Goal: Task Accomplishment & Management: Manage account settings

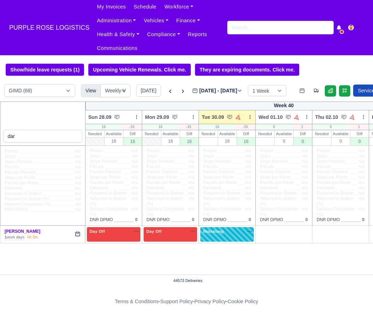
select select "5"
click at [75, 137] on input "dar" at bounding box center [42, 136] width 79 height 13
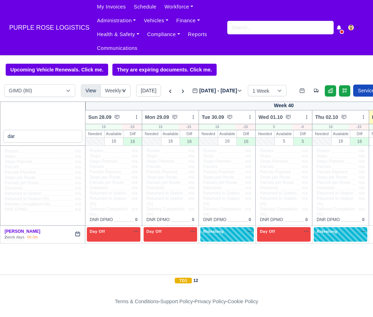
select select "5"
click at [75, 137] on input "dar" at bounding box center [42, 136] width 79 height 13
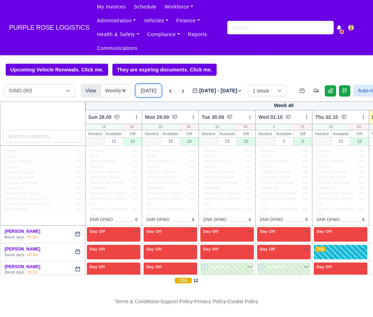
click at [152, 88] on button "[DATE]" at bounding box center [148, 91] width 25 height 12
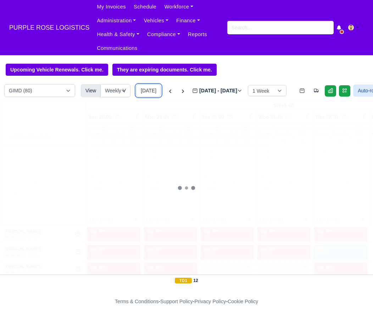
type input "2025-10-03"
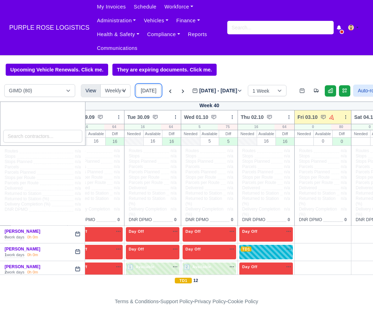
scroll to position [0, 109]
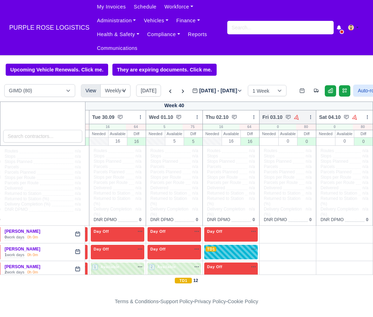
click at [311, 116] on icon at bounding box center [310, 117] width 5 height 5
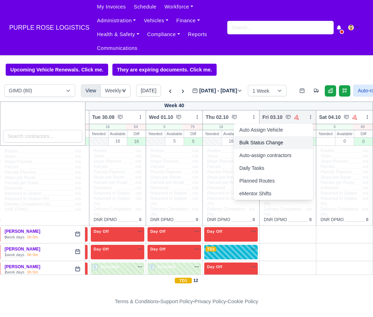
click at [269, 147] on link "Bulk Status Change" at bounding box center [272, 142] width 79 height 13
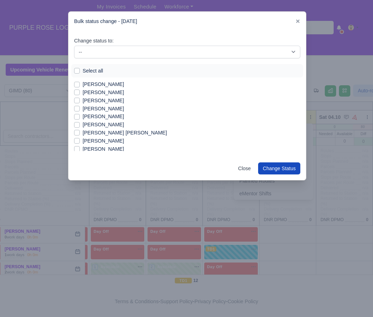
click at [91, 69] on label "Select all" at bounding box center [93, 71] width 21 height 8
click at [80, 69] on input "Select all" at bounding box center [77, 70] width 6 height 6
checkbox input "true"
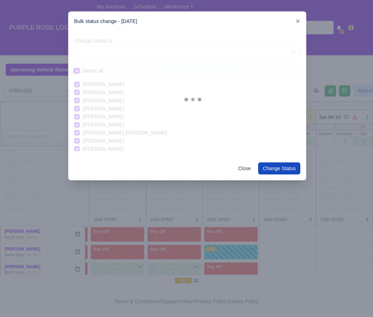
checkbox input "true"
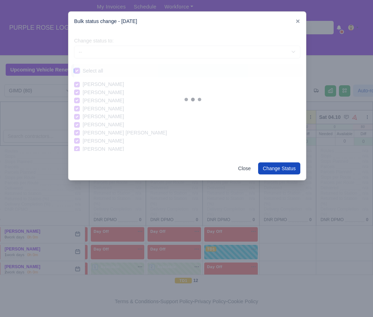
checkbox input "true"
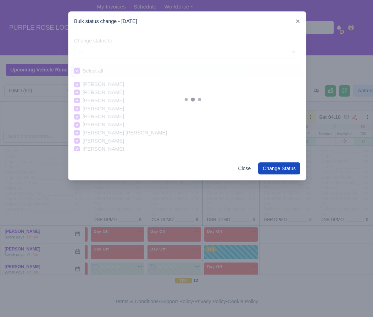
checkbox input "true"
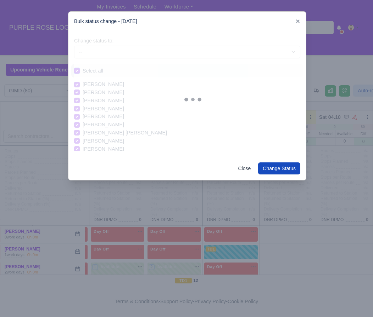
checkbox input "true"
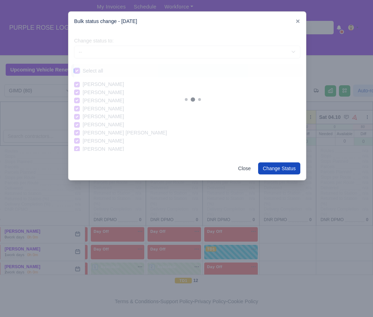
checkbox input "true"
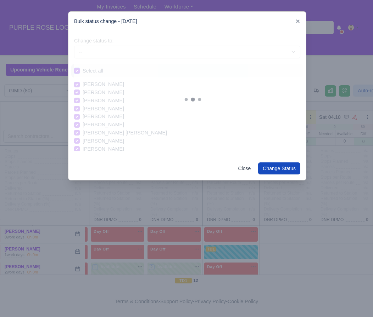
checkbox input "true"
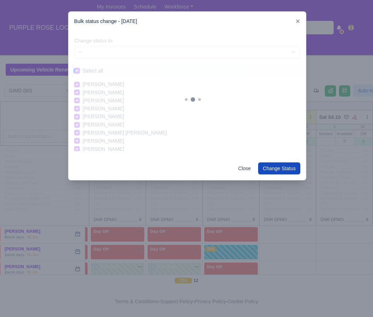
checkbox input "true"
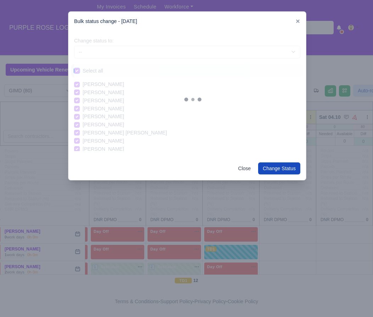
checkbox input "true"
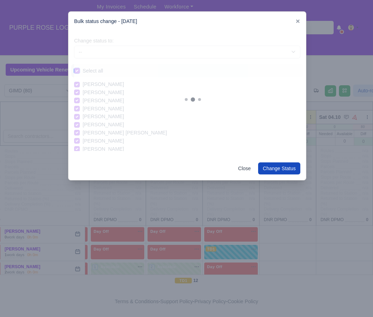
checkbox input "true"
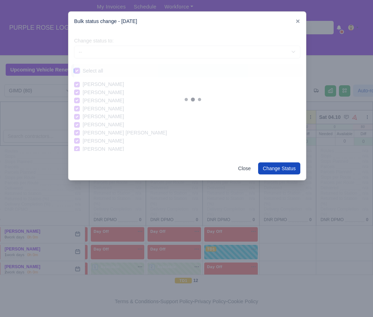
checkbox input "true"
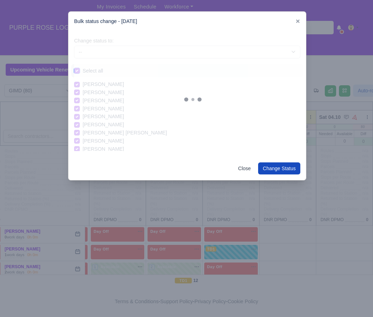
checkbox input "true"
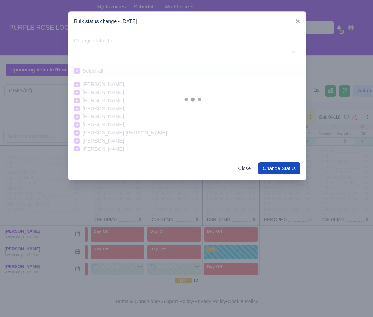
checkbox input "true"
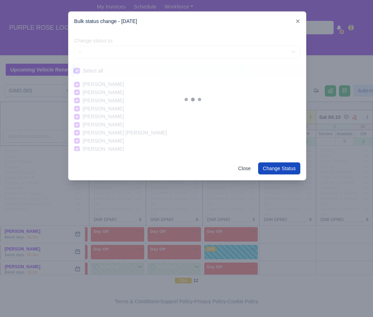
checkbox input "true"
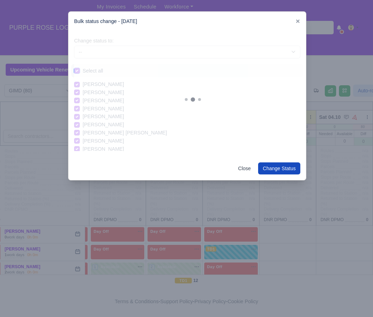
checkbox input "true"
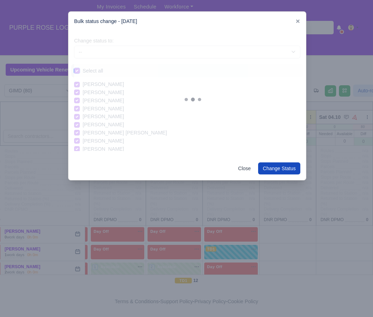
checkbox input "true"
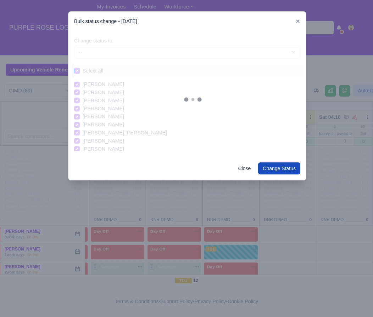
checkbox input "true"
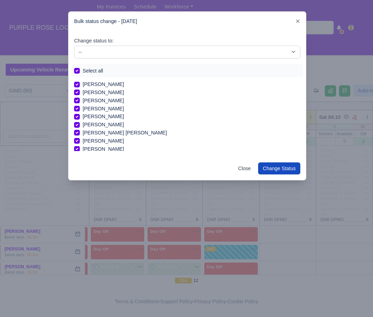
click at [111, 60] on div "Change status to: -- Available Day Off Stand By Holiday In Office OSM Ridealong…" at bounding box center [186, 94] width 237 height 126
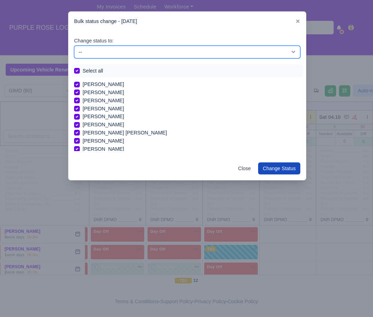
click at [120, 55] on select "-- Available Day Off Stand By Holiday In Office OSM Ridealong Nursery 1 Nursery…" at bounding box center [187, 52] width 226 height 13
select select "Day Off"
click at [74, 46] on select "-- Available Day Off Stand By Holiday In Office OSM Ridealong Nursery 1 Nursery…" at bounding box center [187, 52] width 226 height 13
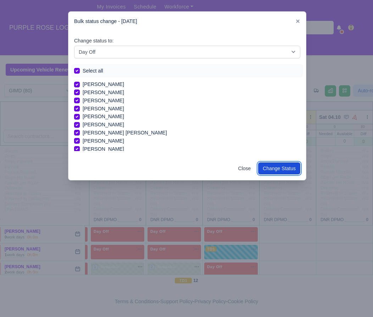
click at [279, 169] on button "Change Status" at bounding box center [279, 169] width 42 height 12
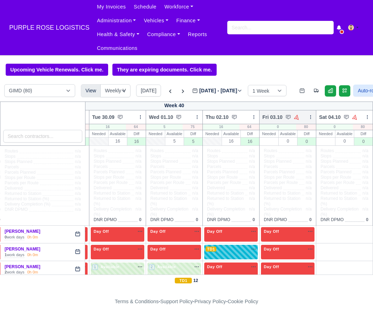
click at [309, 118] on icon at bounding box center [310, 117] width 5 height 5
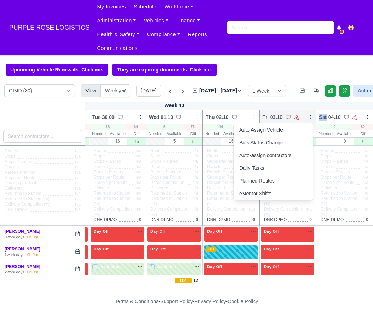
click at [309, 118] on icon at bounding box center [310, 117] width 5 height 5
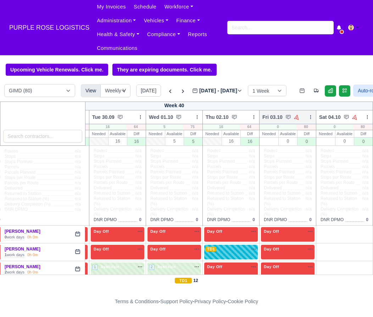
click at [309, 118] on icon at bounding box center [310, 117] width 5 height 5
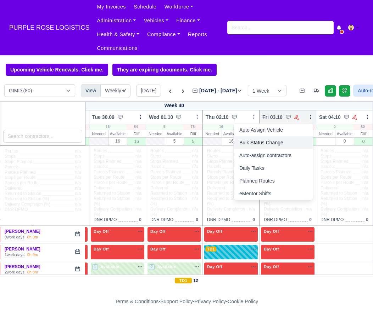
click at [263, 141] on link "Bulk Status Change" at bounding box center [272, 142] width 79 height 13
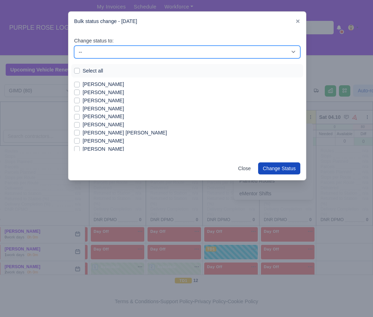
click at [96, 49] on select "-- Available Day Off Stand By Holiday In Office OSM Ridealong Nursery 1 Nursery…" at bounding box center [187, 52] width 226 height 13
select select "Available"
click at [74, 46] on select "-- Available Day Off Stand By Holiday In Office OSM Ridealong Nursery 1 Nursery…" at bounding box center [187, 52] width 226 height 13
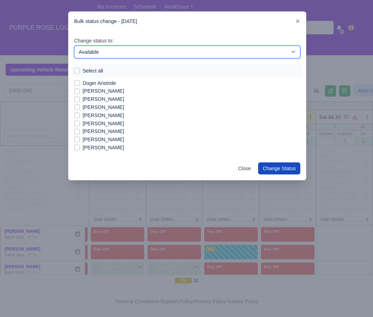
scroll to position [145, 0]
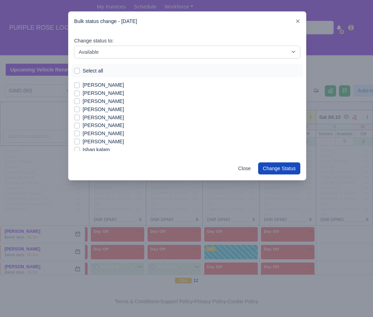
click at [97, 83] on label "Edwin Nathan-Wilson" at bounding box center [103, 85] width 41 height 8
click at [80, 83] on input "Edwin Nathan-Wilson" at bounding box center [77, 84] width 6 height 6
checkbox input "true"
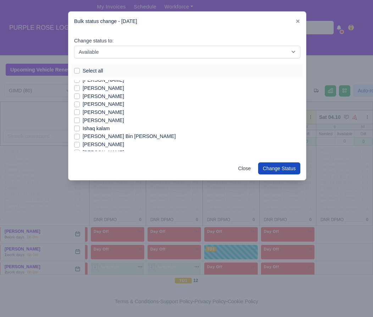
scroll to position [179, 0]
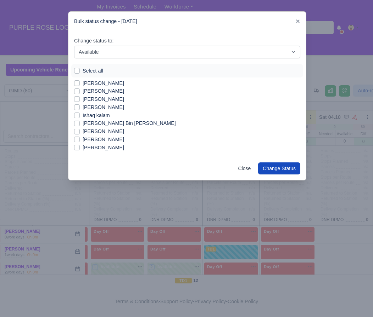
click at [97, 125] on label "Ishfak Bin Akter" at bounding box center [129, 123] width 93 height 8
click at [80, 125] on input "Ishfak Bin Akter" at bounding box center [77, 122] width 6 height 6
checkbox input "true"
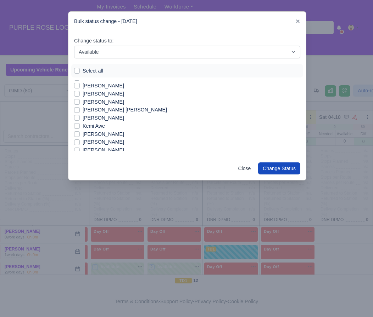
scroll to position [233, 0]
click at [103, 126] on label "Kemi Awe" at bounding box center [94, 126] width 22 height 8
click at [80, 126] on input "Kemi Awe" at bounding box center [77, 125] width 6 height 6
checkbox input "true"
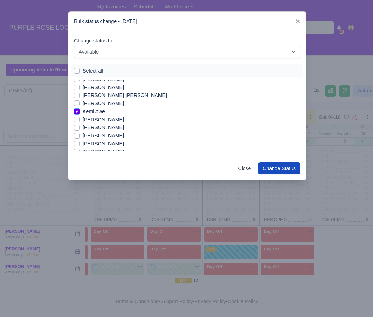
scroll to position [249, 0]
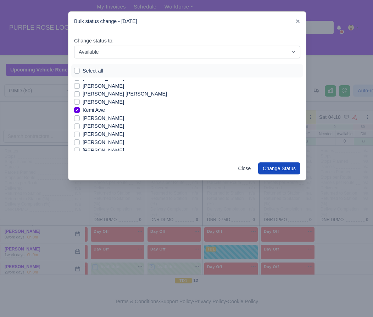
click at [94, 117] on label "Kyle Osborne" at bounding box center [103, 118] width 41 height 8
click at [80, 117] on input "Kyle Osborne" at bounding box center [77, 117] width 6 height 6
checkbox input "true"
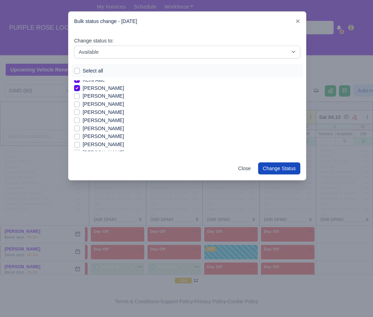
scroll to position [281, 0]
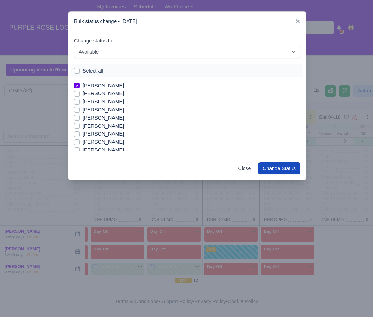
click at [97, 126] on label "Mia Nicolaou" at bounding box center [103, 126] width 41 height 8
click at [80, 126] on input "Mia Nicolaou" at bounding box center [77, 125] width 6 height 6
checkbox input "true"
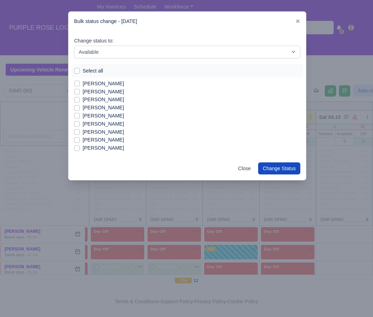
scroll to position [534, 0]
click at [107, 101] on label "Roberto Mitkov" at bounding box center [103, 99] width 41 height 8
click at [80, 101] on input "Roberto Mitkov" at bounding box center [77, 98] width 6 height 6
checkbox input "true"
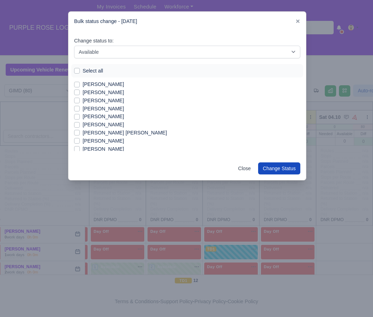
click at [99, 115] on label "Amin Amini" at bounding box center [103, 117] width 41 height 8
click at [80, 115] on input "Amin Amini" at bounding box center [77, 116] width 6 height 6
checkbox input "true"
click at [104, 86] on label "Adomako Obeng" at bounding box center [103, 84] width 41 height 8
click at [80, 86] on input "Adomako Obeng" at bounding box center [77, 83] width 6 height 6
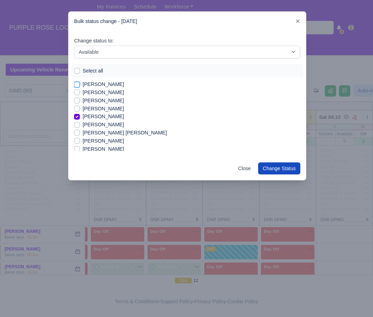
checkbox input "true"
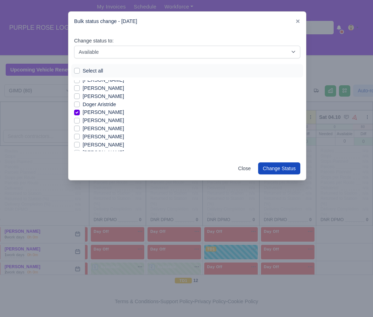
scroll to position [123, 0]
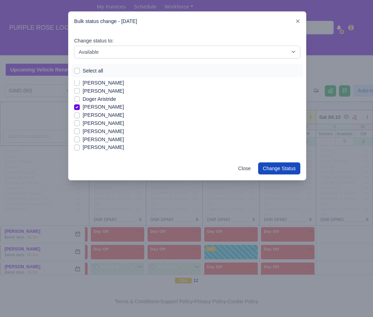
click at [115, 148] on label "Gerrado Aitcheson" at bounding box center [103, 147] width 41 height 8
click at [80, 148] on input "Gerrado Aitcheson" at bounding box center [77, 146] width 6 height 6
checkbox input "true"
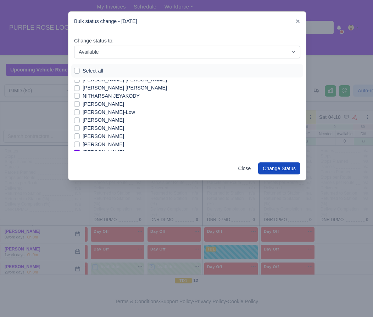
click at [94, 118] on label "Omari Andrews-Donaldson" at bounding box center [103, 120] width 41 height 8
click at [80, 118] on input "Omari Andrews-Donaldson" at bounding box center [77, 119] width 6 height 6
checkbox input "true"
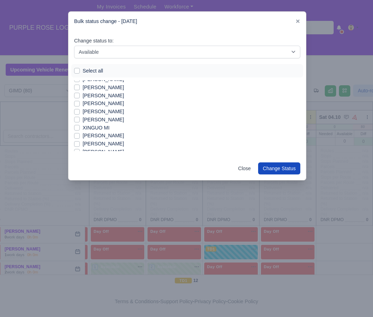
scroll to position [569, 0]
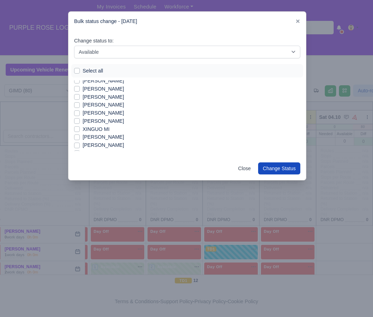
click at [106, 106] on label "Spencer Ogua" at bounding box center [103, 105] width 41 height 8
click at [80, 106] on input "Spencer Ogua" at bounding box center [77, 104] width 6 height 6
checkbox input "true"
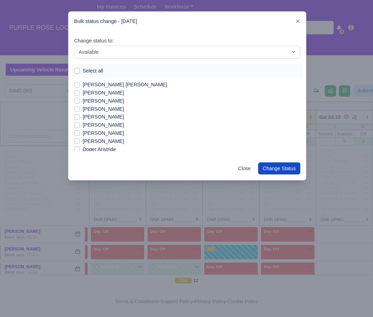
click at [84, 123] on label "Blake Durrant" at bounding box center [103, 125] width 41 height 8
click at [80, 123] on input "Blake Durrant" at bounding box center [77, 124] width 6 height 6
click at [84, 123] on label "Blake Durrant" at bounding box center [103, 125] width 41 height 8
click at [80, 123] on input "Blake Durrant" at bounding box center [77, 124] width 6 height 6
checkbox input "false"
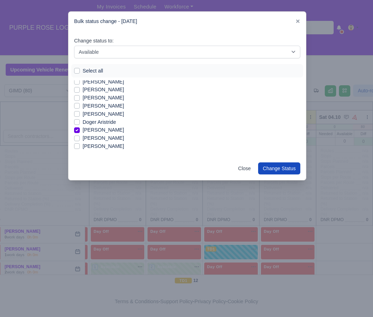
scroll to position [103, 0]
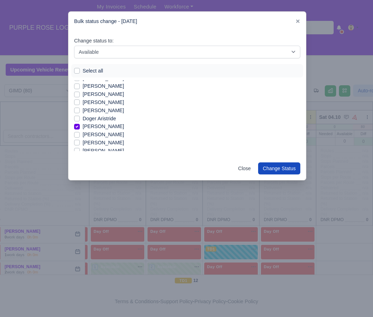
click at [99, 106] on label "[PERSON_NAME]" at bounding box center [103, 102] width 41 height 8
click at [80, 104] on input "[PERSON_NAME]" at bounding box center [77, 101] width 6 height 6
checkbox input "true"
click at [83, 96] on label "Blake Durrant" at bounding box center [103, 94] width 41 height 8
click at [78, 96] on input "Blake Durrant" at bounding box center [77, 93] width 6 height 6
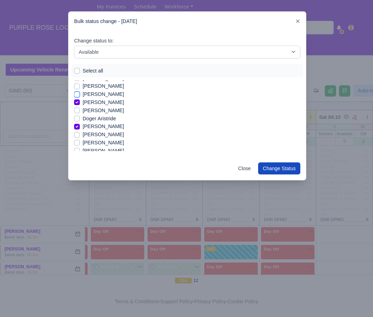
checkbox input "true"
click at [94, 135] on label "Ernest Kenawha Gbla" at bounding box center [103, 135] width 41 height 8
click at [80, 135] on input "Ernest Kenawha Gbla" at bounding box center [77, 134] width 6 height 6
checkbox input "true"
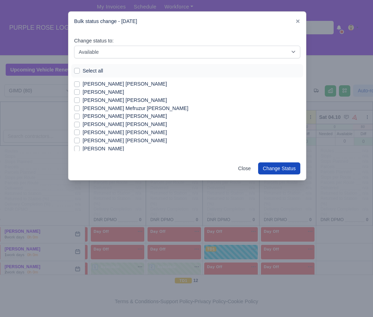
scroll to position [371, 0]
click at [125, 124] on label "Mohammed ruhel ahmed" at bounding box center [125, 125] width 84 height 8
click at [80, 124] on input "Mohammed ruhel ahmed" at bounding box center [77, 124] width 6 height 6
checkbox input "true"
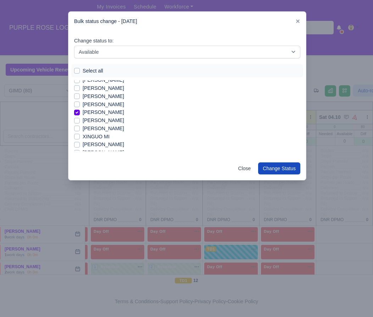
scroll to position [562, 0]
click at [99, 122] on label "Tarek Ahmed" at bounding box center [103, 120] width 41 height 8
click at [80, 122] on input "Tarek Ahmed" at bounding box center [77, 119] width 6 height 6
checkbox input "true"
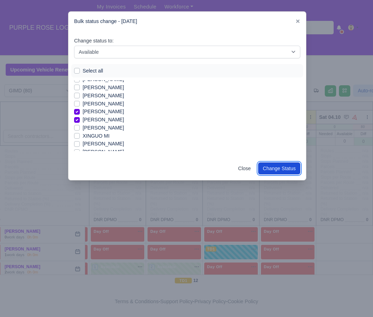
click at [270, 171] on button "Change Status" at bounding box center [279, 169] width 42 height 12
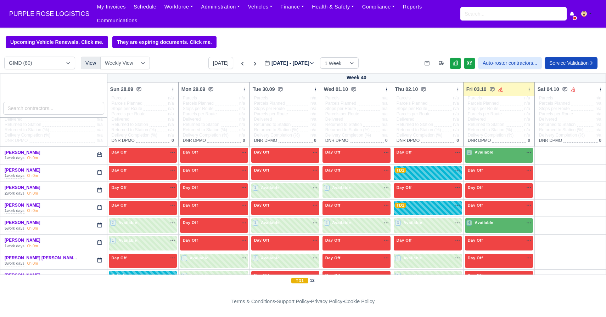
scroll to position [46, 0]
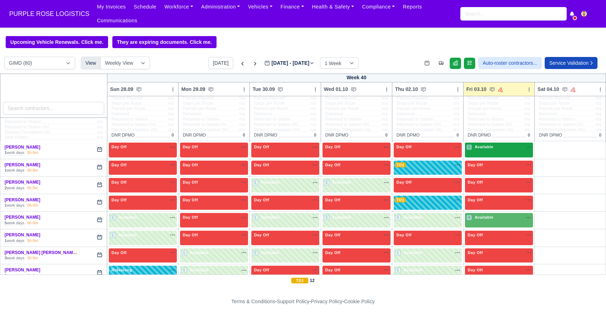
click at [372, 155] on div "1 Available" at bounding box center [499, 150] width 68 height 15
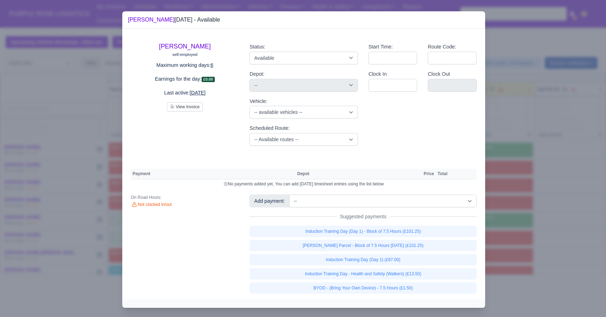
scroll to position [2, 0]
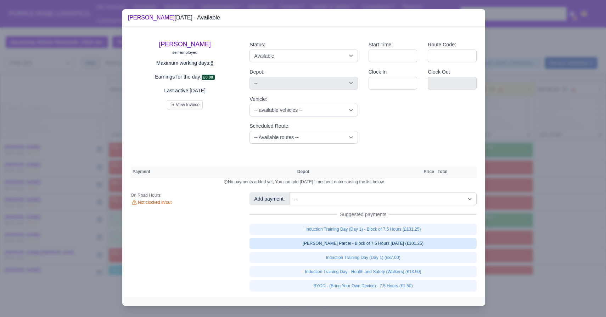
click at [372, 246] on link "Walker Parcel - Block of 7.5 Hours Apr 2025 (£101.25)" at bounding box center [362, 243] width 227 height 11
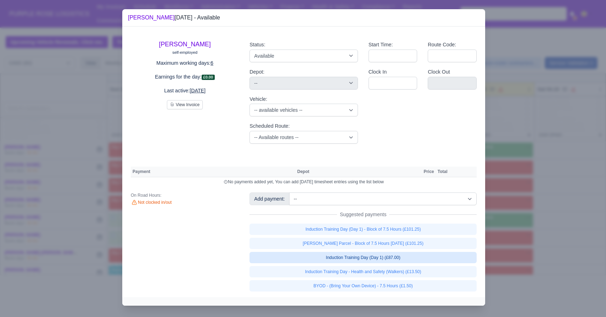
select select "5"
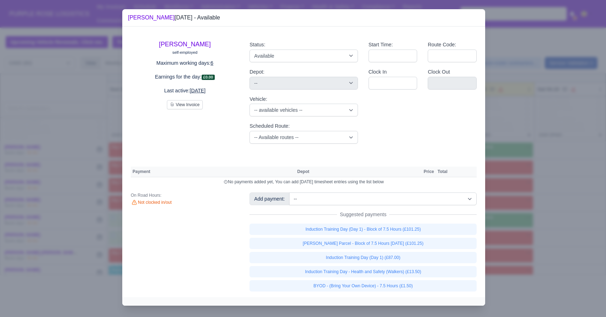
scroll to position [3, 0]
select select "5"
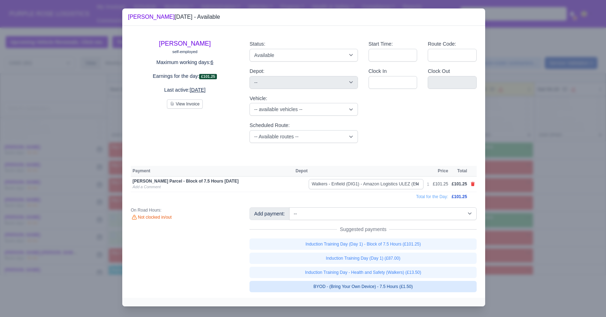
click at [372, 283] on link "BYOD - (Bring Your Own Device) - 7.5 Hours (£1.50)" at bounding box center [362, 286] width 227 height 11
select select "5"
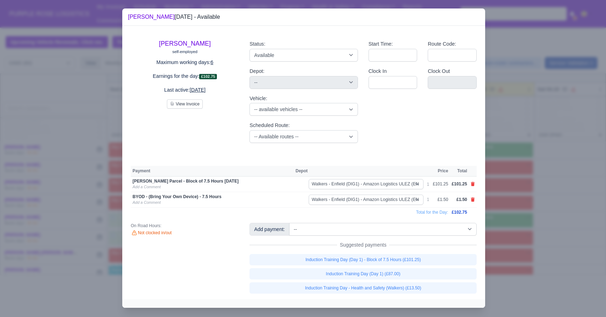
click at [372, 253] on div at bounding box center [303, 158] width 606 height 317
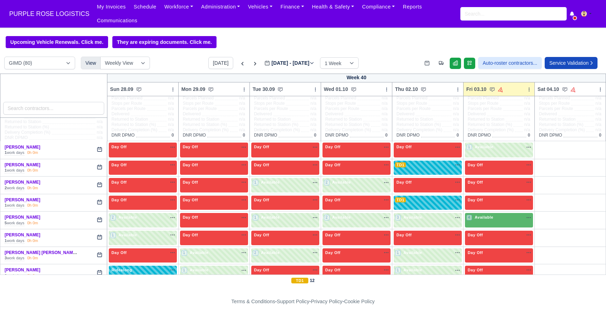
scroll to position [4, 0]
click at [372, 218] on span "Available" at bounding box center [484, 217] width 22 height 5
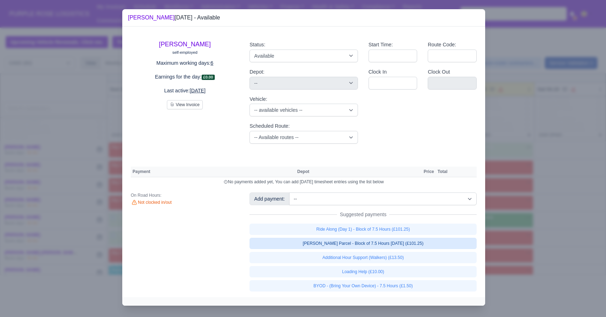
click at [372, 244] on link "Walker Parcel - Block of 7.5 Hours Apr 2025 (£101.25)" at bounding box center [362, 243] width 227 height 11
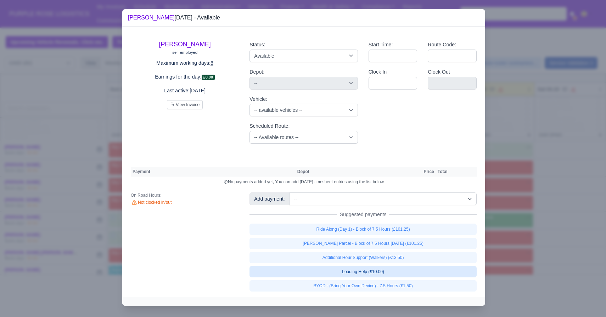
select select "5"
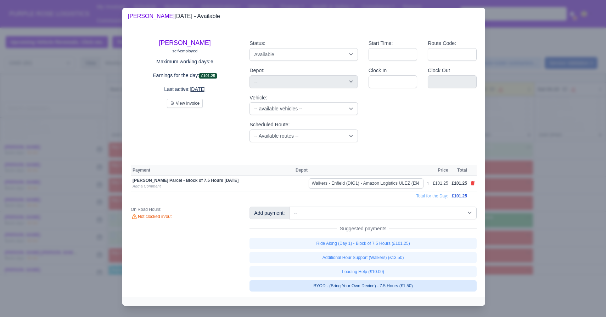
click at [372, 292] on link "BYOD - (Bring Your Own Device) - 7.5 Hours (£1.50)" at bounding box center [362, 286] width 227 height 11
select select "5"
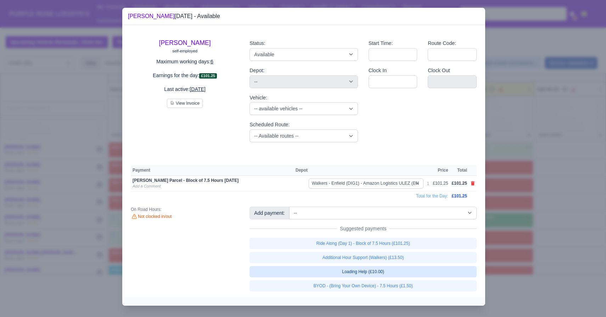
select select "5"
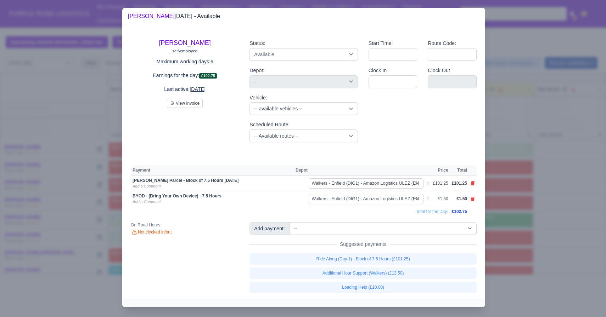
click at [372, 245] on div at bounding box center [303, 158] width 606 height 317
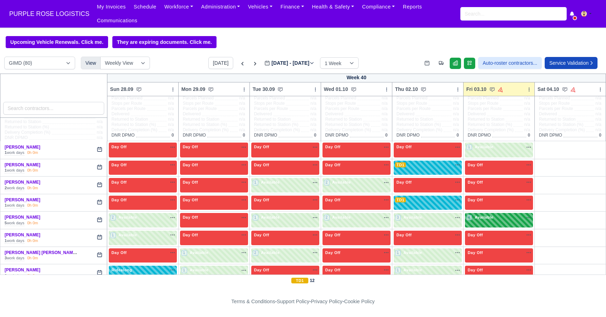
click at [372, 222] on div "4 Available na" at bounding box center [498, 218] width 65 height 7
select select "5"
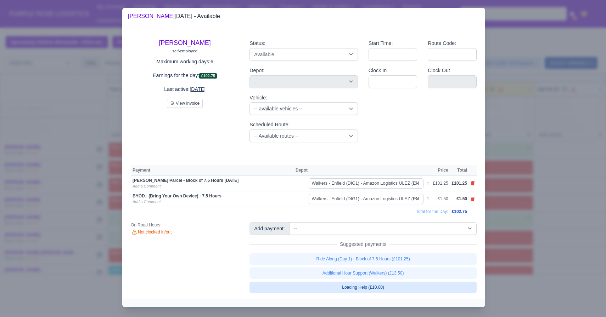
click at [372, 287] on link "Loading Help (£10.00)" at bounding box center [362, 287] width 227 height 11
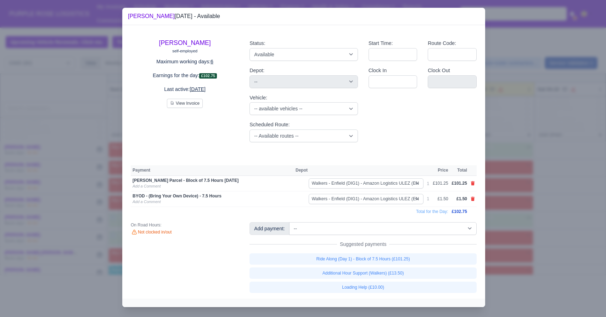
select select "5"
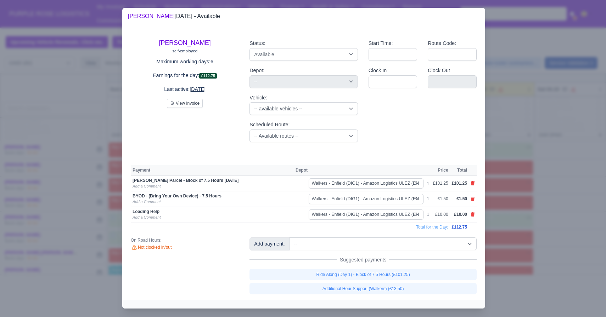
click at [372, 182] on div at bounding box center [303, 158] width 606 height 317
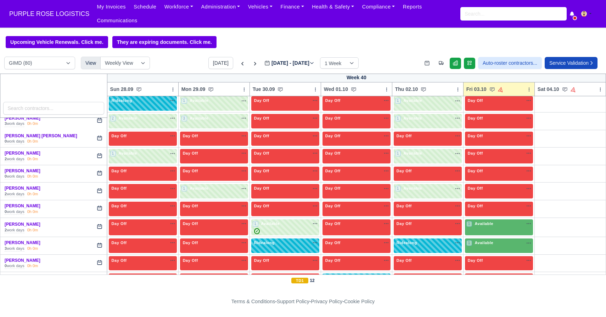
scroll to position [223, 0]
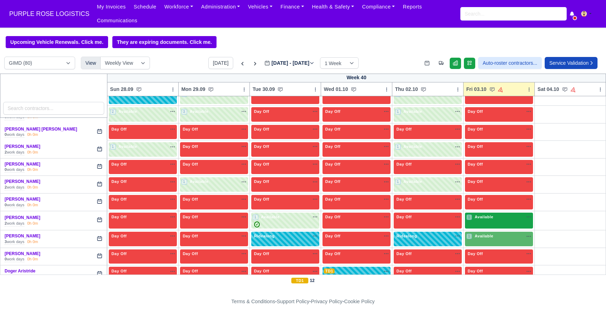
click at [372, 222] on div "1 Available" at bounding box center [499, 221] width 68 height 16
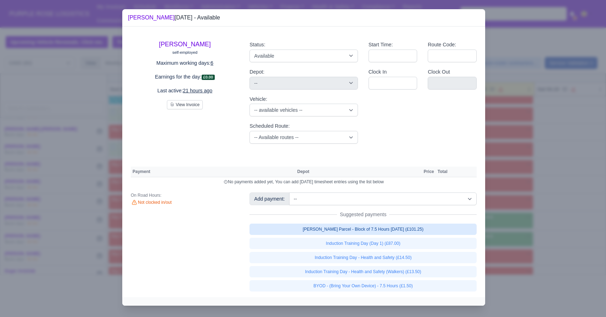
click at [372, 233] on link "Walker Parcel - Block of 7.5 Hours Apr 2025 (£101.25)" at bounding box center [362, 229] width 227 height 11
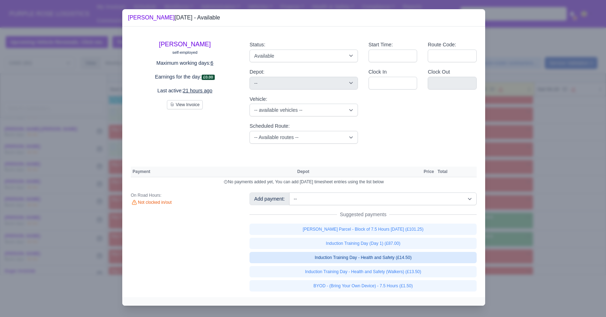
select select "5"
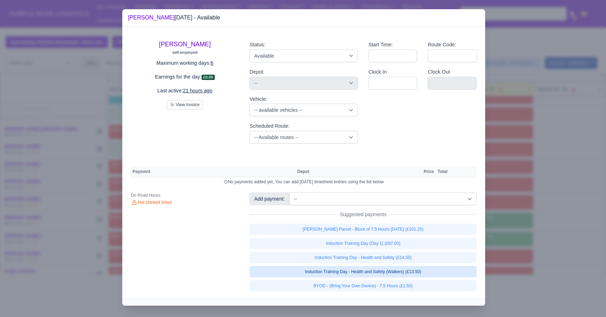
select select "5"
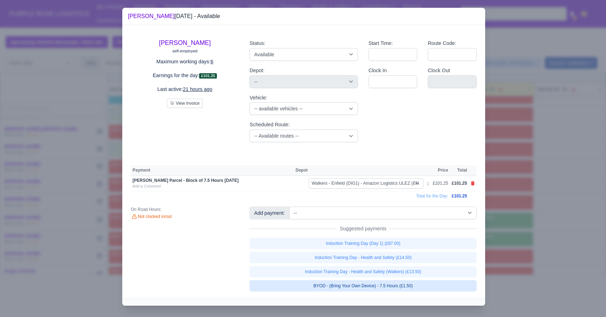
click at [372, 290] on link "BYOD - (Bring Your Own Device) - 7.5 Hours (£1.50)" at bounding box center [362, 286] width 227 height 11
select select "5"
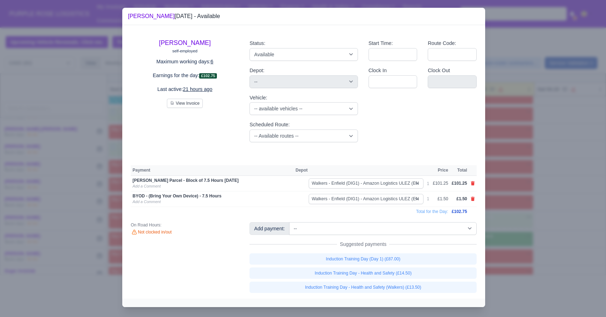
click at [372, 237] on div at bounding box center [303, 158] width 606 height 317
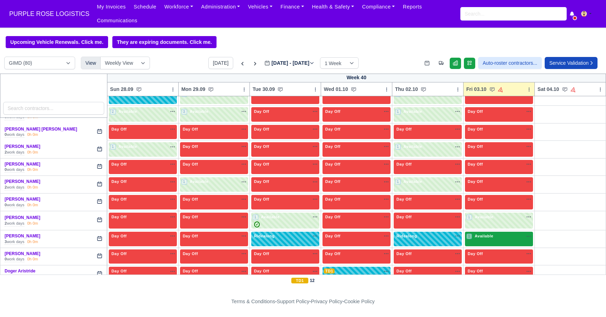
click at [372, 237] on div "1 Available na" at bounding box center [498, 236] width 65 height 6
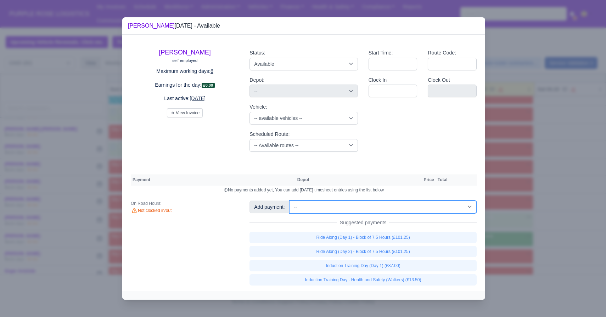
click at [371, 206] on select "-- Additional Hour Support (£14.50) Additional Hour Support (Walkers) (£13.50) …" at bounding box center [382, 207] width 187 height 13
select select "69"
click at [290, 201] on select "-- Additional Hour Support (£14.50) Additional Hour Support (Walkers) (£13.50) …" at bounding box center [382, 207] width 187 height 13
select select "5"
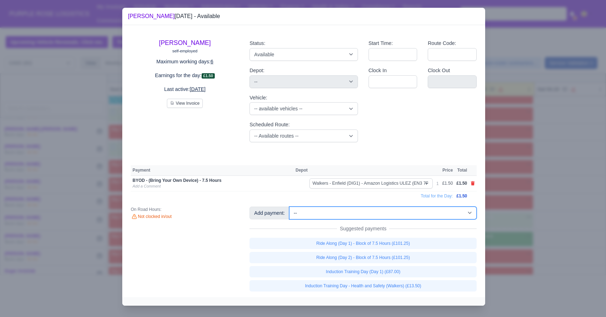
click at [356, 219] on select "-- Additional Hour Support (£14.50) Additional Hour Support (Walkers) (£13.50) …" at bounding box center [382, 213] width 187 height 13
select select "115"
click at [290, 210] on select "-- Additional Hour Support (£14.50) Additional Hour Support (Walkers) (£13.50) …" at bounding box center [382, 213] width 187 height 13
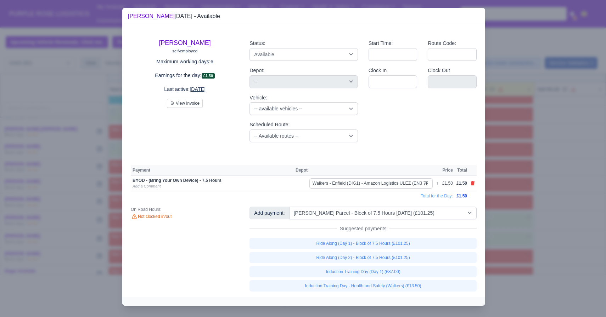
select select "5"
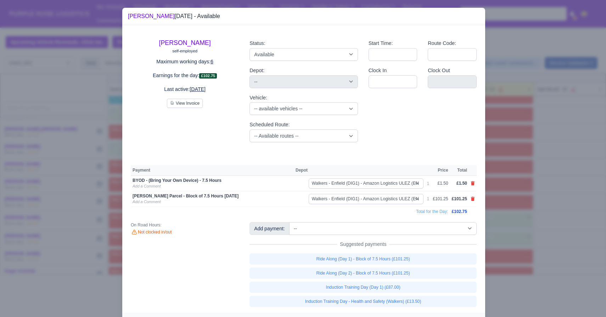
click at [372, 212] on div at bounding box center [303, 158] width 606 height 317
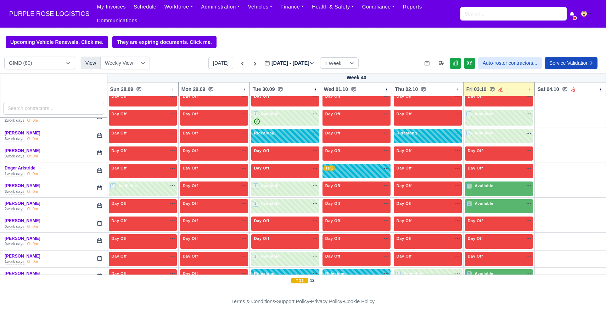
scroll to position [327, 0]
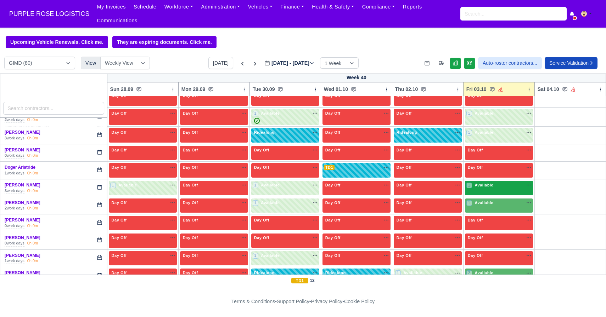
click at [372, 188] on div "1 Available na" at bounding box center [498, 185] width 65 height 7
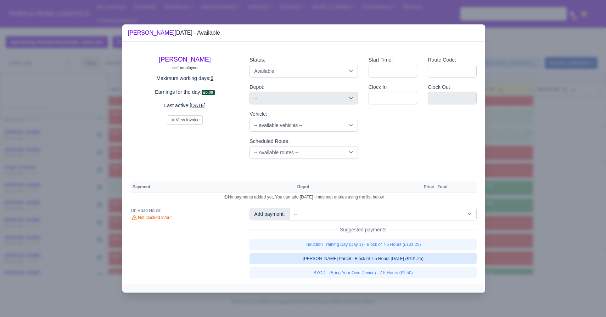
click at [372, 257] on link "Walker Parcel - Block of 7.5 Hours Apr 2025 (£101.25)" at bounding box center [362, 258] width 227 height 11
select select "5"
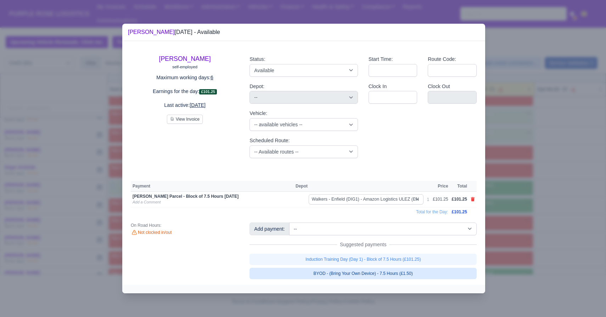
click at [372, 270] on link "BYOD - (Bring Your Own Device) - 7.5 Hours (£1.50)" at bounding box center [362, 273] width 227 height 11
select select "5"
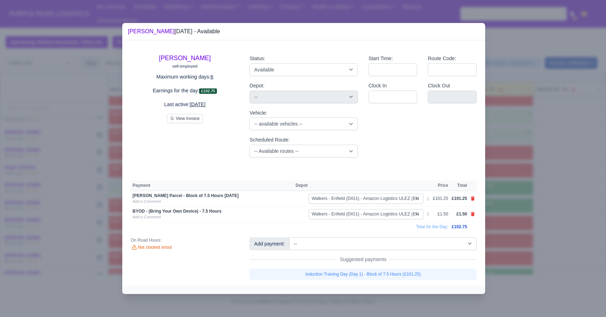
click at [372, 219] on div at bounding box center [303, 158] width 606 height 317
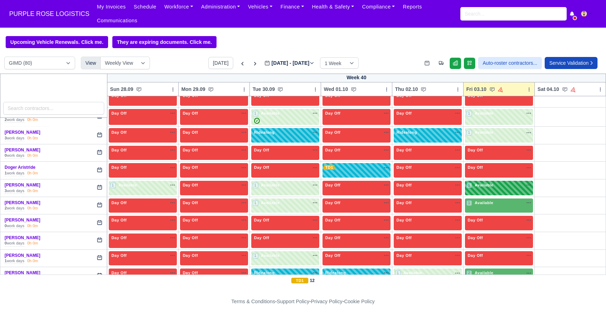
click at [372, 186] on div "1 Available na" at bounding box center [498, 185] width 65 height 6
select select "5"
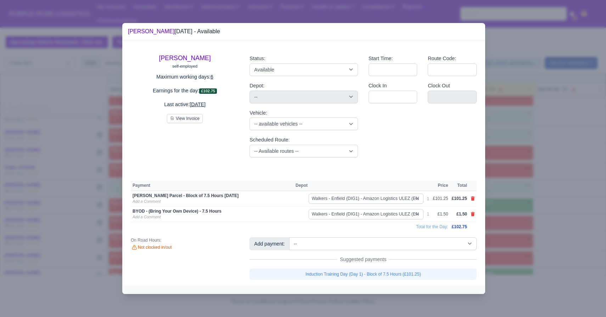
click at [372, 217] on div at bounding box center [303, 158] width 606 height 317
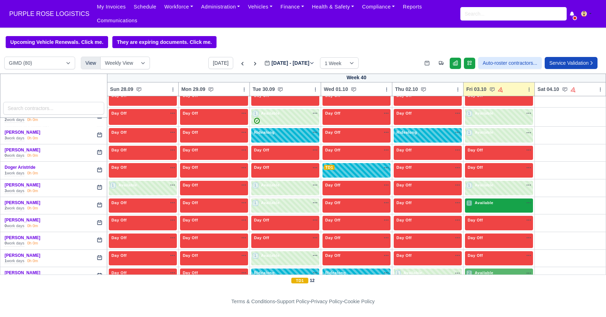
click at [372, 208] on div "1 Available" at bounding box center [499, 206] width 68 height 15
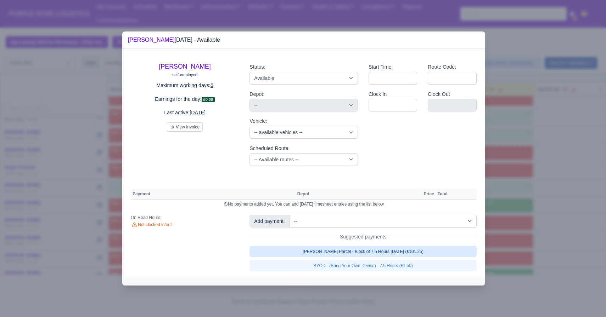
click at [372, 248] on link "Walker Parcel - Block of 7.5 Hours Apr 2025 (£101.25)" at bounding box center [362, 251] width 227 height 11
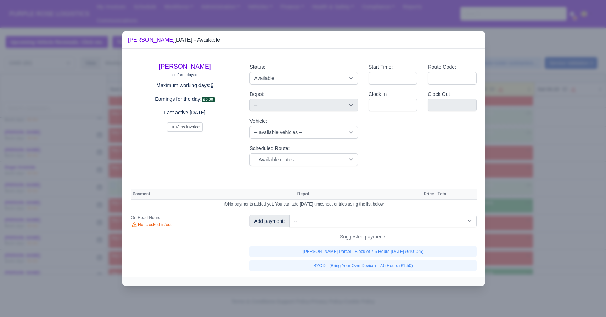
select select "5"
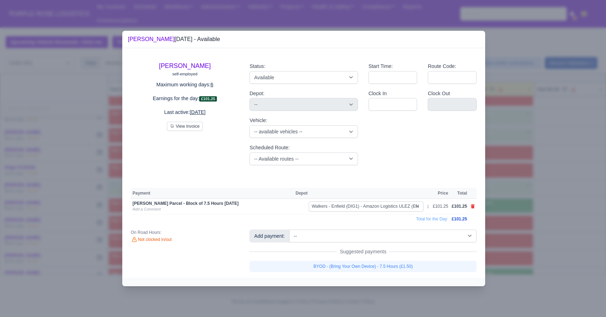
click at [372, 260] on div "Add payment: -- Additional Hour Support (£14.50) Additional Hour Support (Walke…" at bounding box center [363, 251] width 238 height 43
click at [372, 261] on div "Add payment: -- Additional Hour Support (£14.50) Additional Hour Support (Walke…" at bounding box center [363, 251] width 238 height 43
click at [372, 264] on link "BYOD - (Bring Your Own Device) - 7.5 Hours (£1.50)" at bounding box center [362, 266] width 227 height 11
select select "5"
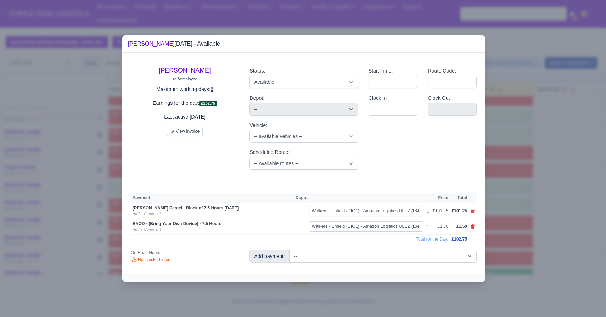
click at [372, 245] on div at bounding box center [303, 158] width 606 height 317
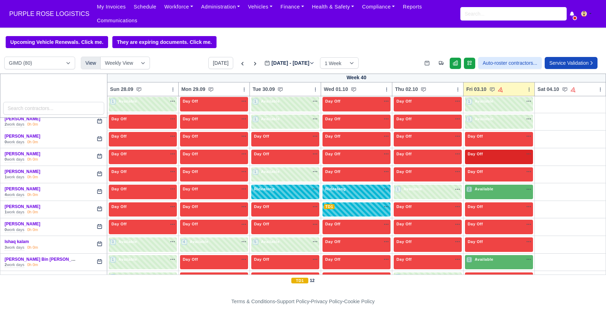
scroll to position [424, 0]
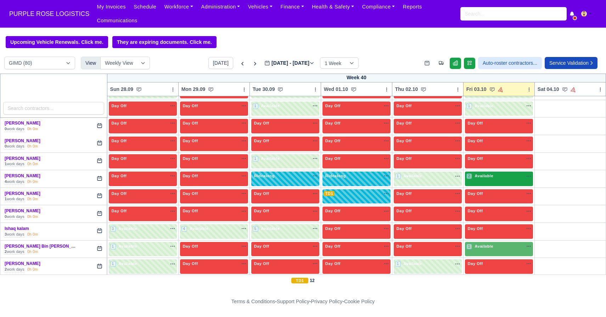
click at [372, 178] on div "2 Available na" at bounding box center [498, 176] width 65 height 6
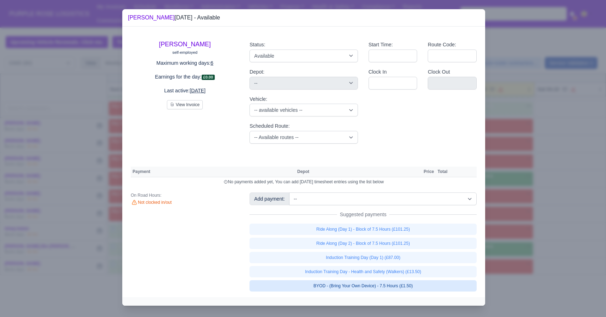
click at [372, 290] on link "BYOD - (Bring Your Own Device) - 7.5 Hours (£1.50)" at bounding box center [362, 286] width 227 height 11
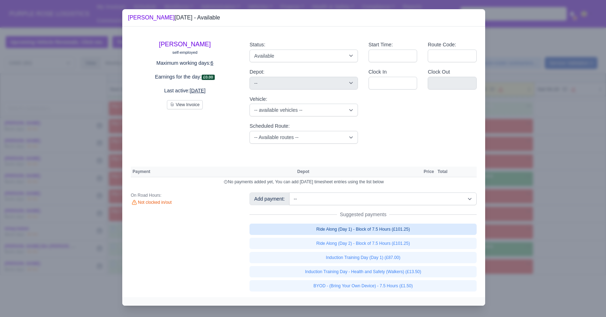
select select "5"
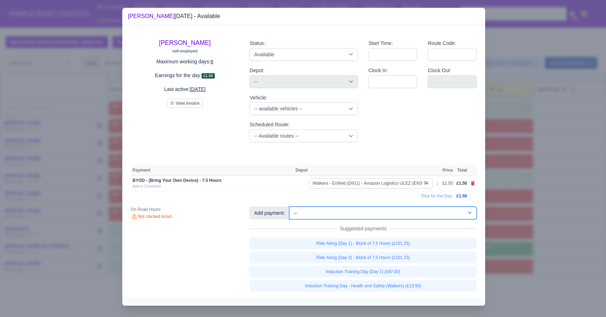
click at [372, 211] on select "-- Additional Hour Support (£14.50) Additional Hour Support (Walkers) (£13.50) …" at bounding box center [382, 213] width 187 height 13
select select "115"
click at [290, 210] on select "-- Additional Hour Support (£14.50) Additional Hour Support (Walkers) (£13.50) …" at bounding box center [382, 213] width 187 height 13
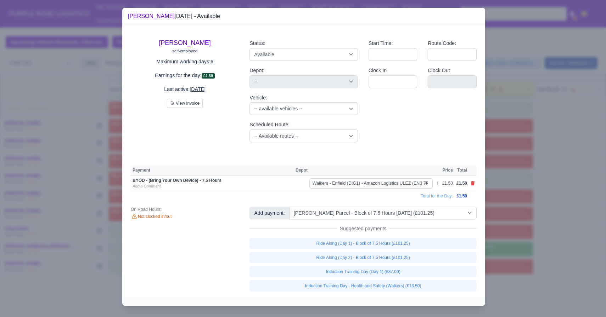
select select "5"
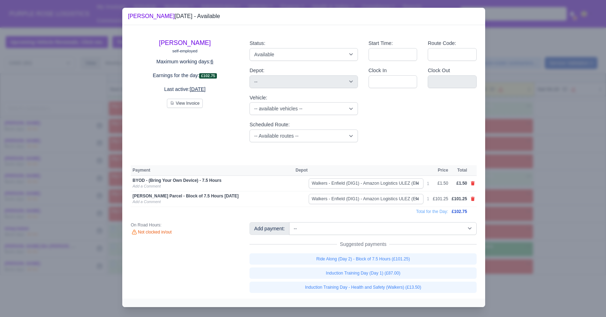
click at [372, 225] on div at bounding box center [303, 158] width 606 height 317
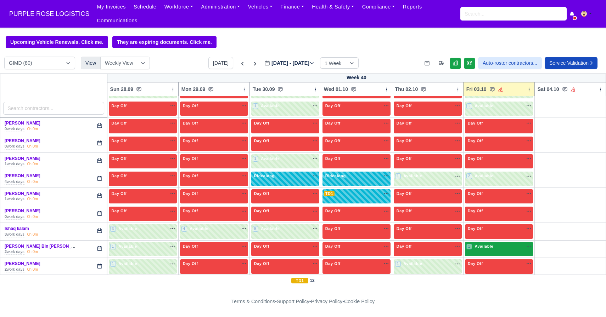
click at [372, 247] on span "Available" at bounding box center [484, 246] width 22 height 5
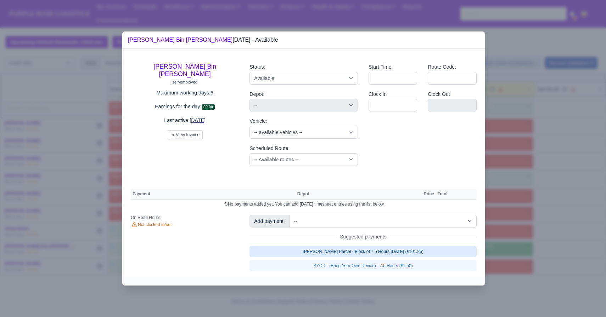
click at [372, 252] on link "Walker Parcel - Block of 7.5 Hours Apr 2025 (£101.25)" at bounding box center [362, 251] width 227 height 11
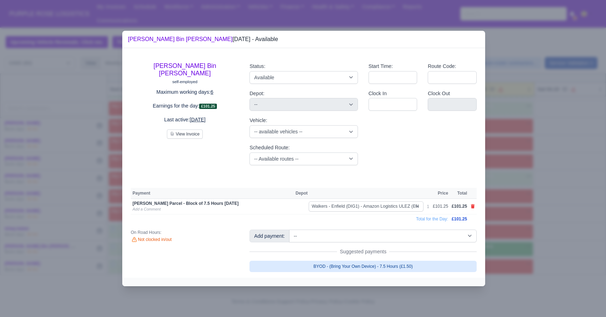
click at [372, 264] on link "BYOD - (Bring Your Own Device) - 7.5 Hours (£1.50)" at bounding box center [362, 266] width 227 height 11
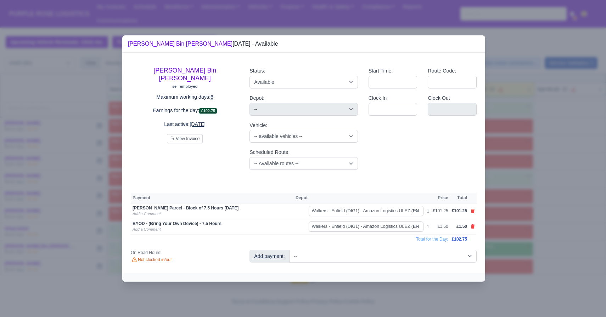
click at [372, 231] on div at bounding box center [303, 158] width 606 height 317
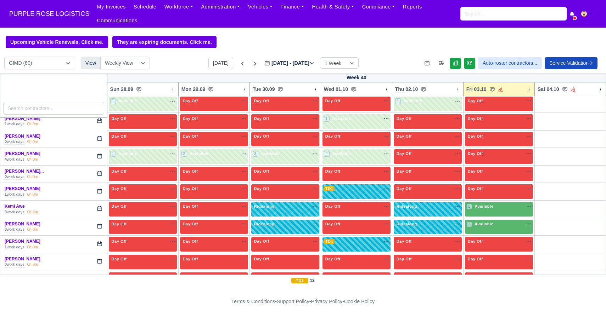
scroll to position [596, 0]
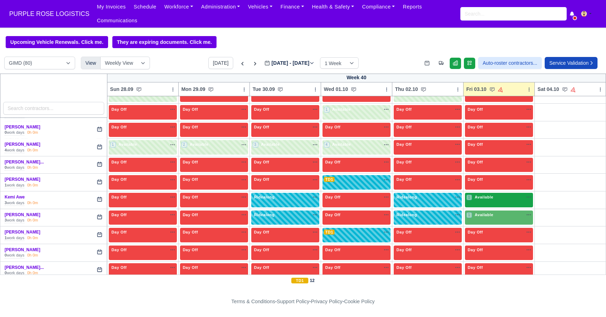
click at [372, 197] on span "Available" at bounding box center [484, 197] width 22 height 5
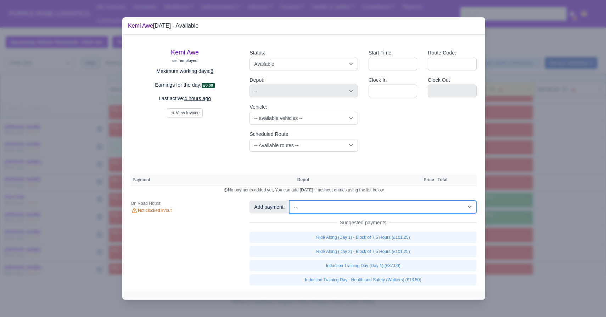
click at [372, 208] on select "-- Additional Hour Support (£14.50) Additional Hour Support (Walkers) (£13.50) …" at bounding box center [382, 207] width 187 height 13
click at [290, 201] on select "-- Additional Hour Support (£14.50) Additional Hour Support (Walkers) (£13.50) …" at bounding box center [382, 207] width 187 height 13
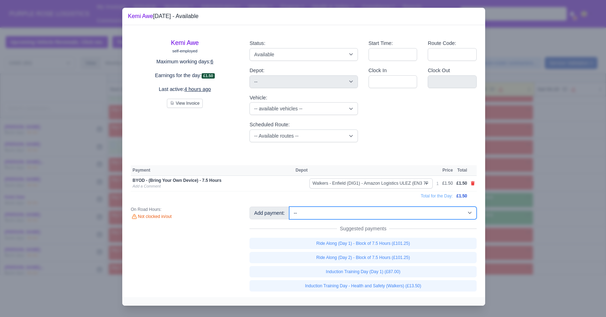
click at [372, 215] on select "-- Additional Hour Support (£14.50) Additional Hour Support (Walkers) (£13.50) …" at bounding box center [382, 213] width 187 height 13
click at [290, 210] on select "-- Additional Hour Support (£14.50) Additional Hour Support (Walkers) (£13.50) …" at bounding box center [382, 213] width 187 height 13
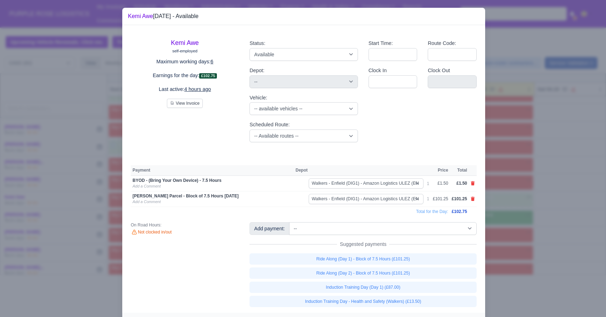
click at [372, 227] on div at bounding box center [303, 158] width 606 height 317
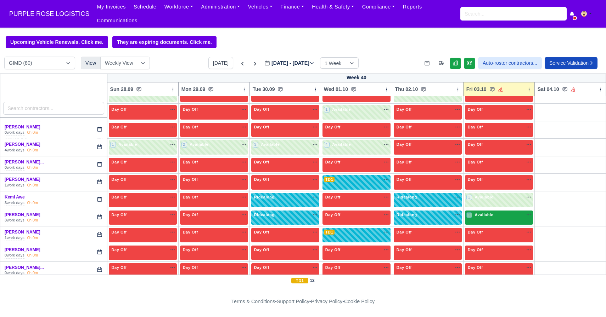
click at [372, 222] on div "1 Available" at bounding box center [499, 218] width 68 height 15
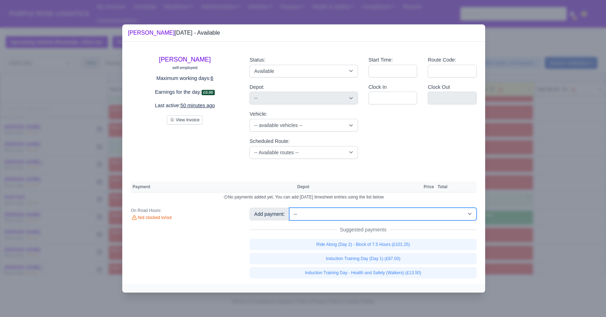
click at [372, 220] on select "-- Additional Hour Support (£14.50) Additional Hour Support (Walkers) (£13.50) …" at bounding box center [382, 214] width 187 height 13
click at [290, 208] on select "-- Additional Hour Support (£14.50) Additional Hour Support (Walkers) (£13.50) …" at bounding box center [382, 214] width 187 height 13
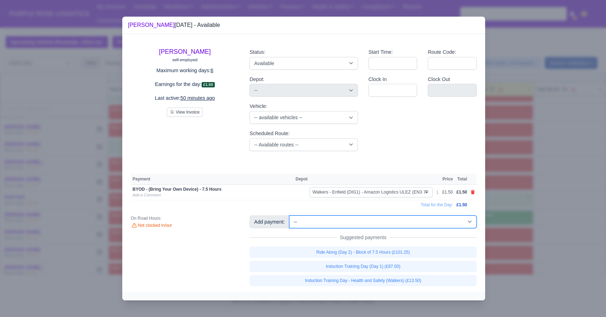
click at [359, 220] on select "-- Additional Hour Support (£14.50) Additional Hour Support (Walkers) (£13.50) …" at bounding box center [382, 222] width 187 height 13
click at [290, 216] on select "-- Additional Hour Support (£14.50) Additional Hour Support (Walkers) (£13.50) …" at bounding box center [382, 222] width 187 height 13
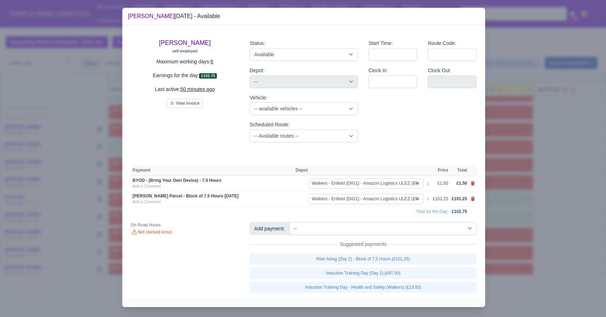
click at [372, 215] on div at bounding box center [303, 158] width 606 height 317
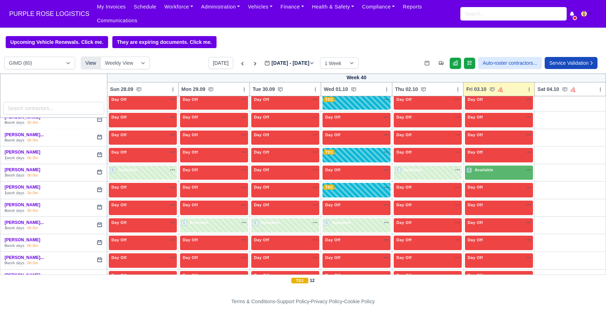
scroll to position [731, 0]
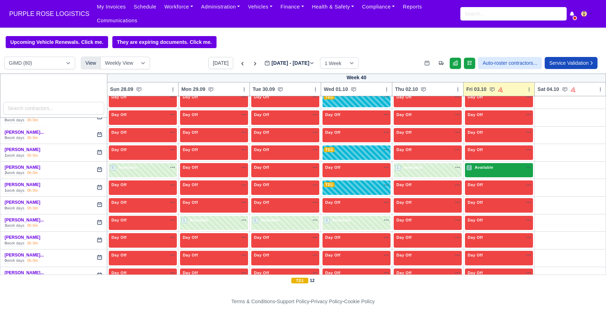
click at [372, 171] on div "2 Available na" at bounding box center [498, 168] width 65 height 7
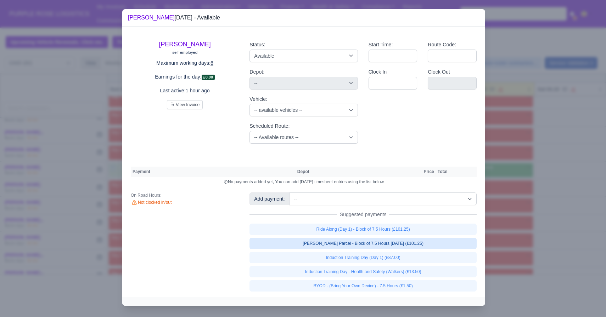
click at [372, 249] on link "Walker Parcel - Block of 7.5 Hours Apr 2025 (£101.25)" at bounding box center [362, 243] width 227 height 11
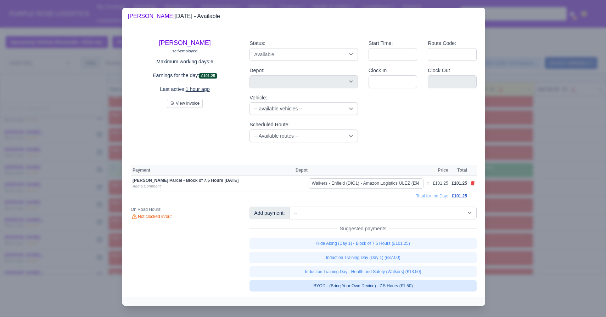
click at [372, 292] on link "BYOD - (Bring Your Own Device) - 7.5 Hours (£1.50)" at bounding box center [362, 286] width 227 height 11
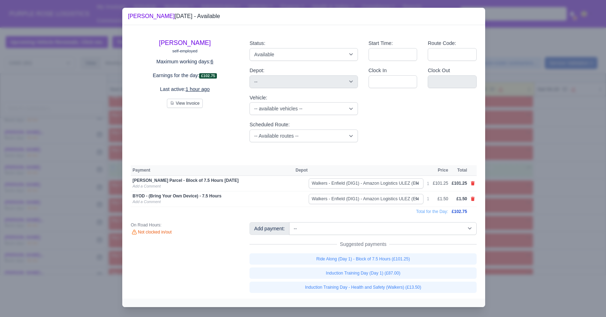
click at [372, 239] on div at bounding box center [303, 158] width 606 height 317
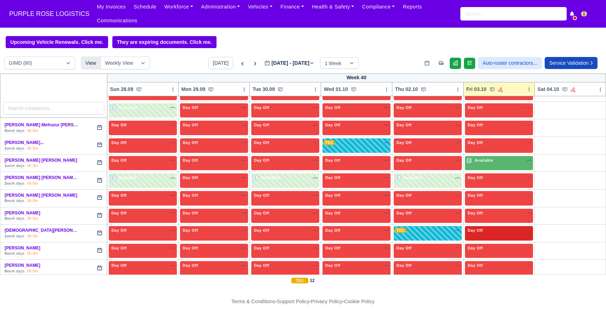
scroll to position [933, 0]
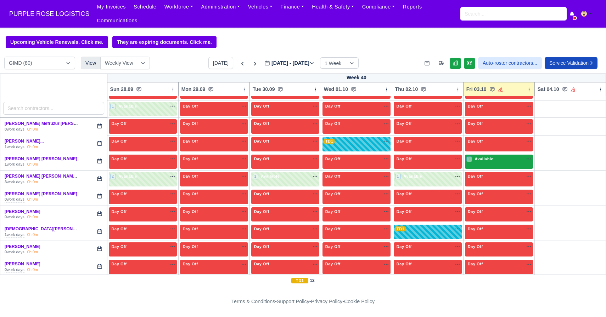
click at [372, 158] on span "Available" at bounding box center [484, 159] width 22 height 5
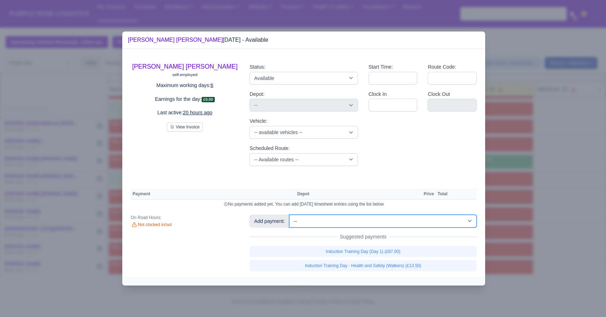
click at [372, 222] on select "-- Additional Hour Support (£14.50) Additional Hour Support (Walkers) (£13.50) …" at bounding box center [382, 221] width 187 height 13
click at [290, 215] on select "-- Additional Hour Support (£14.50) Additional Hour Support (Walkers) (£13.50) …" at bounding box center [382, 221] width 187 height 13
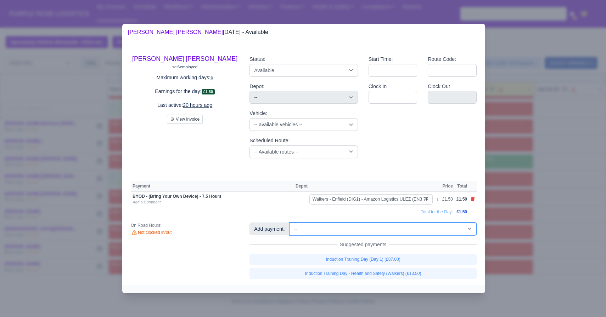
click at [372, 227] on select "-- Additional Hour Support (£14.50) Additional Hour Support (Walkers) (£13.50) …" at bounding box center [382, 229] width 187 height 13
click at [290, 223] on select "-- Additional Hour Support (£14.50) Additional Hour Support (Walkers) (£13.50) …" at bounding box center [382, 229] width 187 height 13
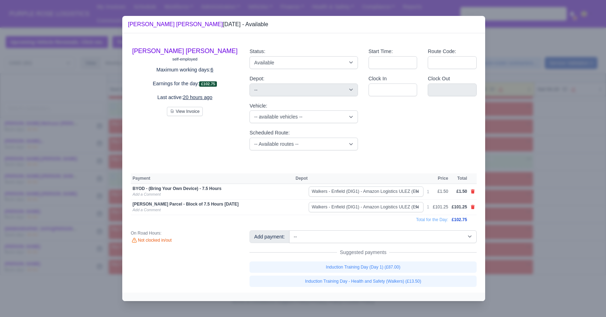
click at [372, 180] on div at bounding box center [303, 158] width 606 height 317
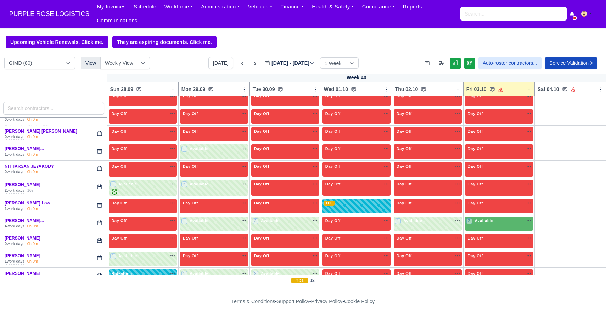
scroll to position [1107, 0]
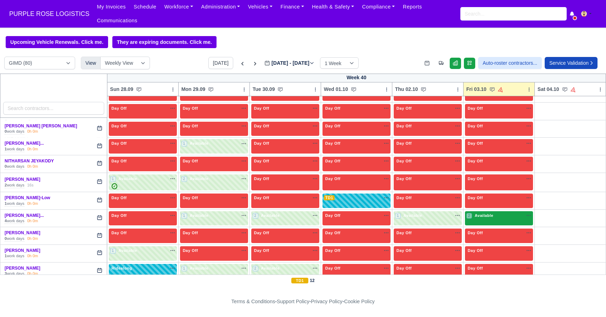
click at [372, 219] on div "2 Available na" at bounding box center [498, 216] width 65 height 7
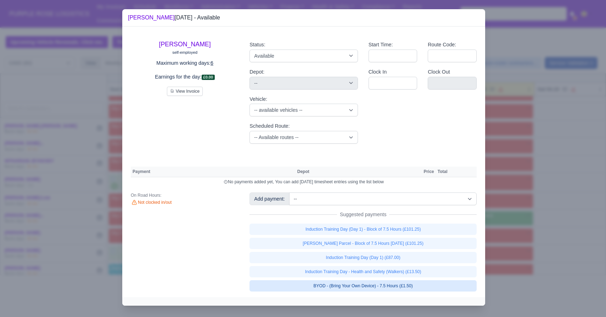
click at [372, 292] on link "BYOD - (Bring Your Own Device) - 7.5 Hours (£1.50)" at bounding box center [362, 286] width 227 height 11
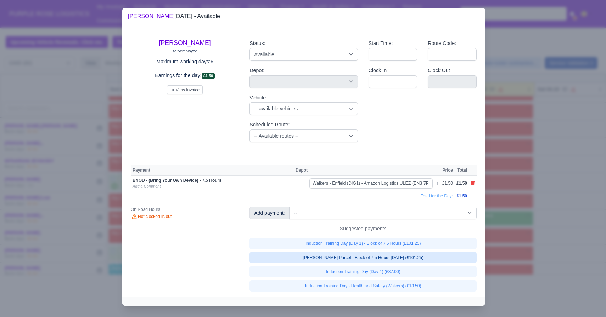
click at [372, 259] on link "Walker Parcel - Block of 7.5 Hours Apr 2025 (£101.25)" at bounding box center [362, 257] width 227 height 11
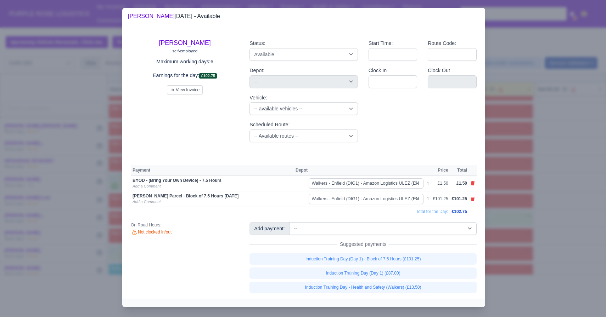
click at [372, 218] on div at bounding box center [303, 158] width 606 height 317
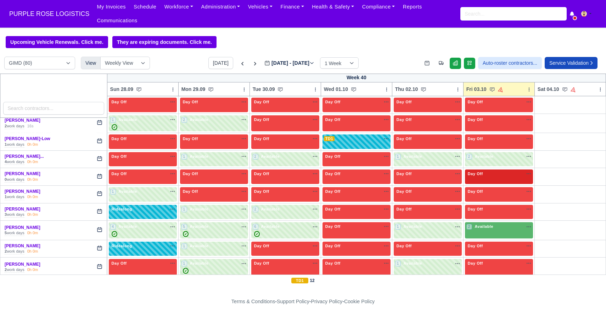
scroll to position [1171, 0]
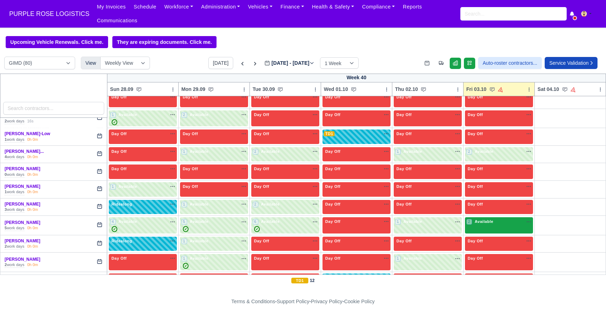
click at [372, 224] on span "Available" at bounding box center [484, 221] width 22 height 5
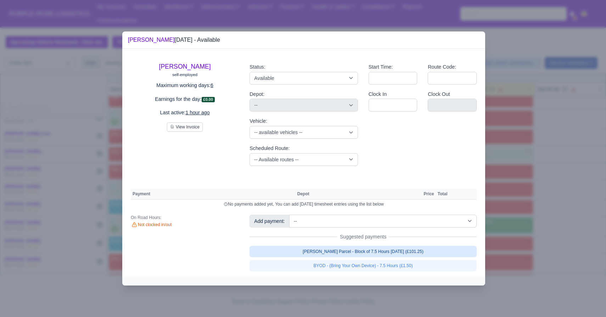
click at [372, 251] on link "Walker Parcel - Block of 7.5 Hours Apr 2025 (£101.25)" at bounding box center [362, 251] width 227 height 11
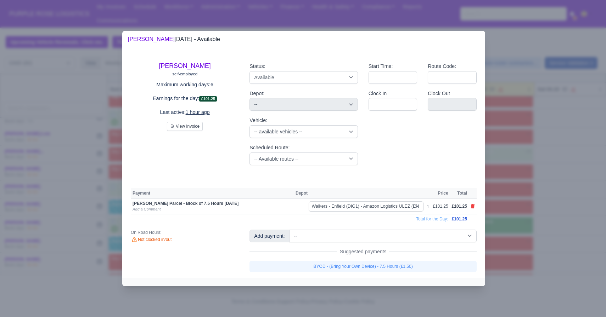
click at [372, 262] on link "BYOD - (Bring Your Own Device) - 7.5 Hours (£1.50)" at bounding box center [362, 266] width 227 height 11
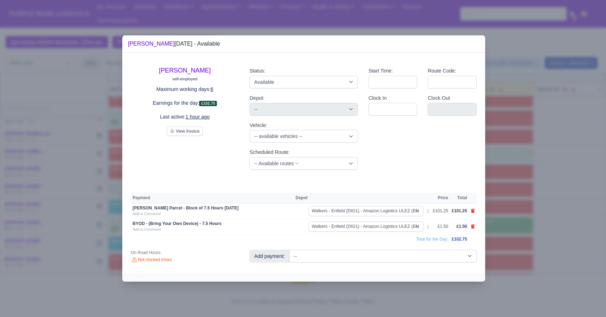
click at [372, 245] on div at bounding box center [303, 158] width 606 height 317
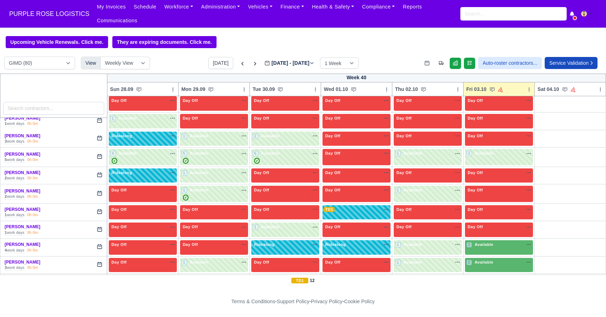
scroll to position [1251, 0]
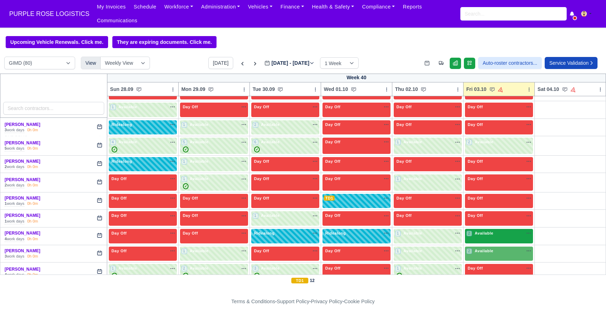
click at [372, 233] on div "2 Available na" at bounding box center [498, 234] width 65 height 6
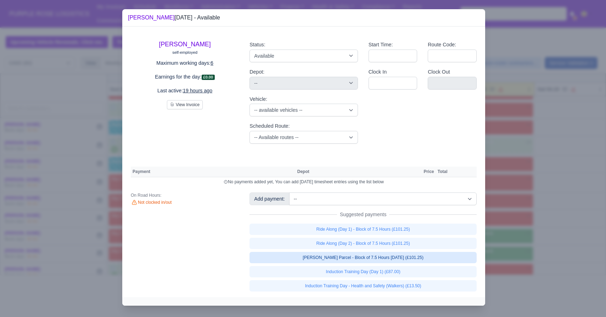
click at [372, 262] on link "Walker Parcel - Block of 7.5 Hours Apr 2025 (£101.25)" at bounding box center [362, 257] width 227 height 11
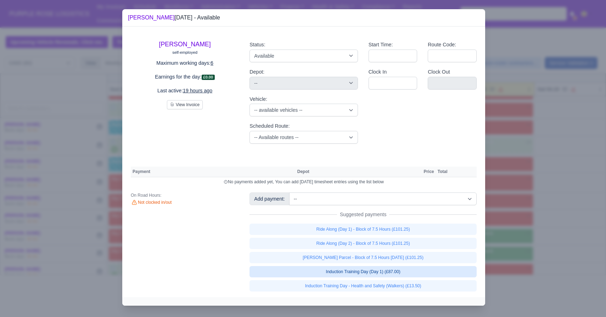
click at [372, 278] on link "Induction Training Day (Day 1) (£87.00)" at bounding box center [362, 271] width 227 height 11
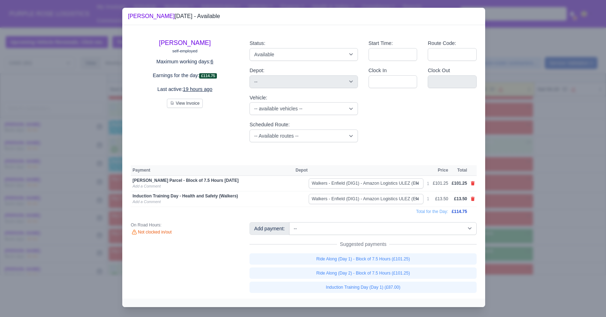
click at [372, 249] on div at bounding box center [303, 158] width 606 height 317
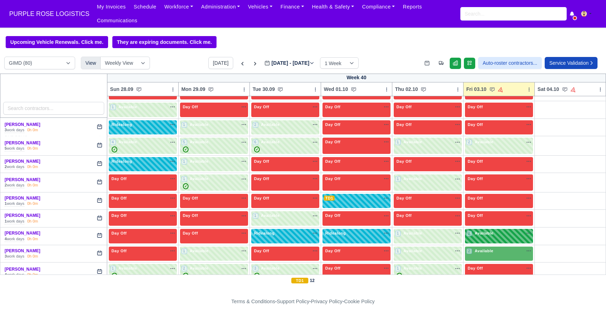
click at [372, 241] on div "2 Available" at bounding box center [499, 236] width 68 height 15
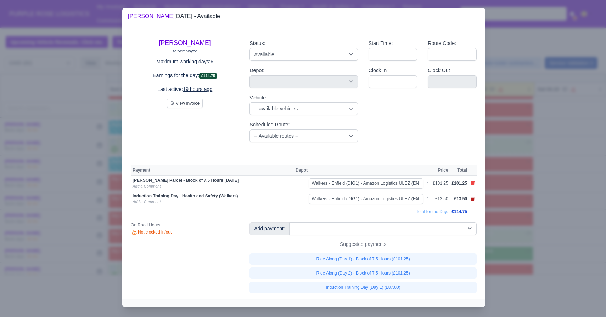
click at [372, 201] on icon at bounding box center [473, 199] width 4 height 4
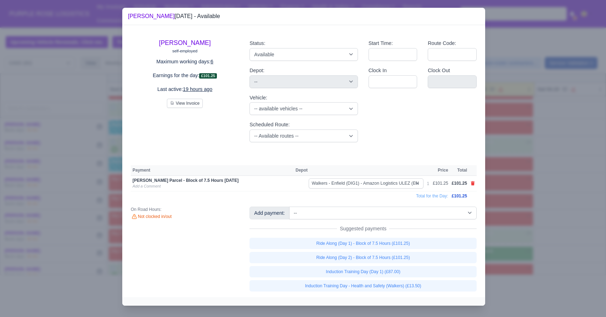
click at [372, 224] on div "Add payment: -- Additional Hour Support (£14.50) Additional Hour Support (Walke…" at bounding box center [363, 249] width 238 height 85
click at [372, 217] on select "-- Additional Hour Support (£14.50) Additional Hour Support (Walkers) (£13.50) …" at bounding box center [382, 213] width 187 height 13
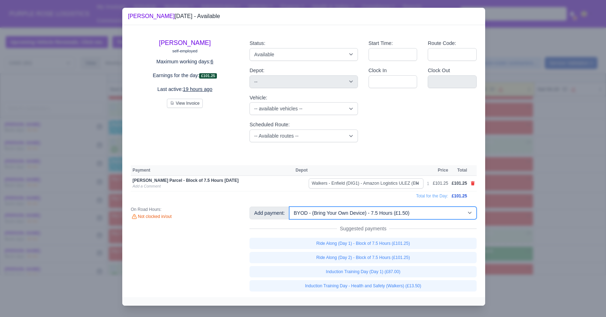
click at [290, 210] on select "-- Additional Hour Support (£14.50) Additional Hour Support (Walkers) (£13.50) …" at bounding box center [382, 213] width 187 height 13
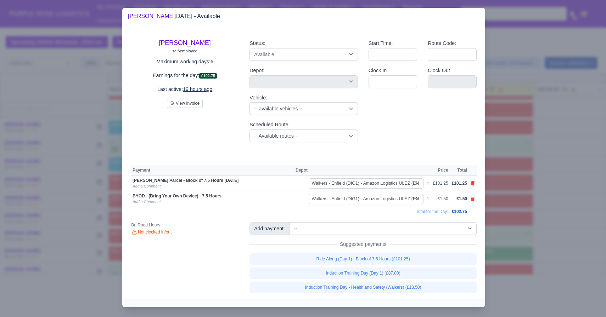
click at [372, 218] on div at bounding box center [303, 158] width 606 height 317
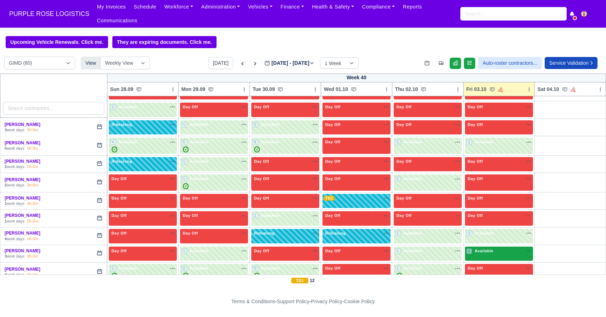
click at [372, 255] on div "2 Available na" at bounding box center [498, 251] width 65 height 7
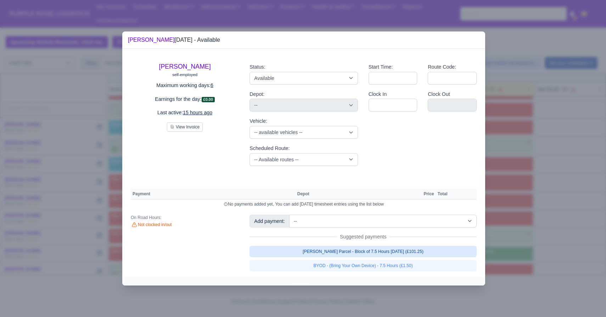
click at [372, 256] on link "Walker Parcel - Block of 7.5 Hours Apr 2025 (£101.25)" at bounding box center [362, 251] width 227 height 11
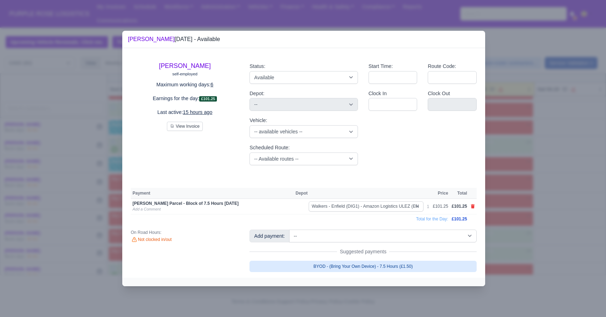
click at [372, 269] on link "BYOD - (Bring Your Own Device) - 7.5 Hours (£1.50)" at bounding box center [362, 266] width 227 height 11
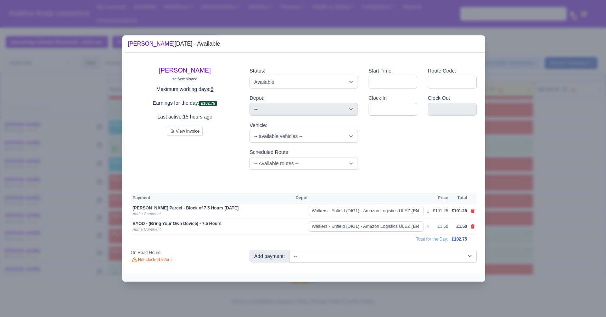
click at [372, 224] on div at bounding box center [303, 158] width 606 height 317
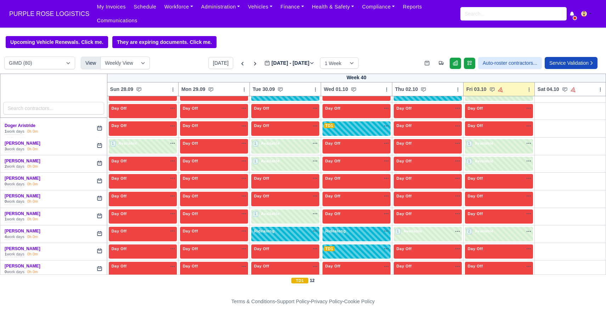
scroll to position [0, 0]
